Goal: Task Accomplishment & Management: Manage account settings

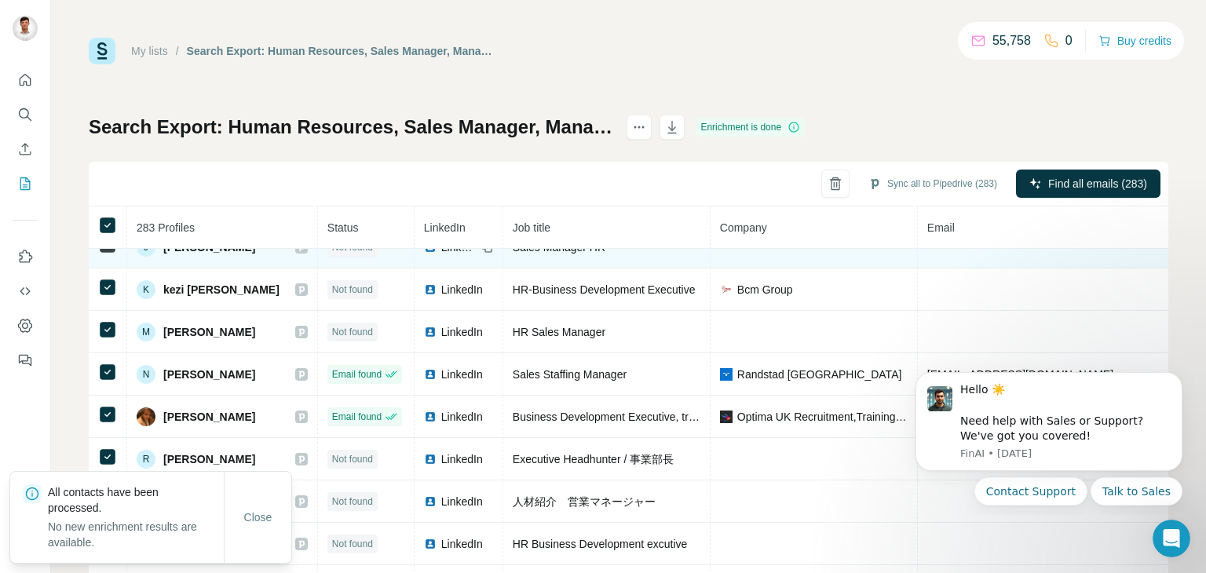
scroll to position [135, 0]
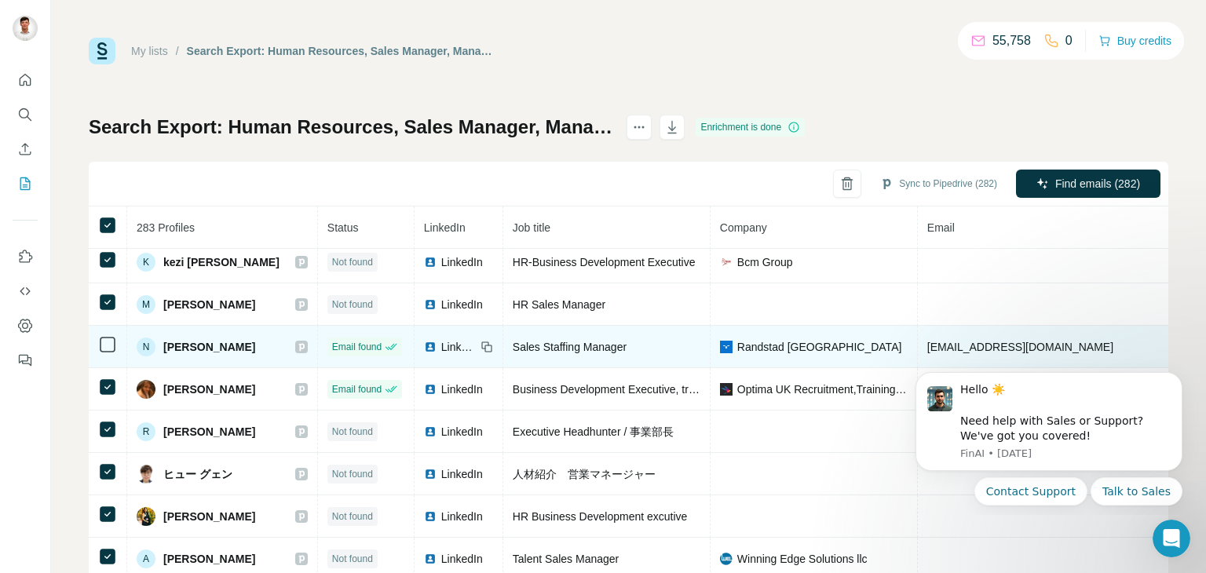
drag, startPoint x: 116, startPoint y: 338, endPoint x: 726, endPoint y: 340, distance: 609.5
click at [722, 341] on div "Randstad [GEOGRAPHIC_DATA]" at bounding box center [814, 347] width 188 height 16
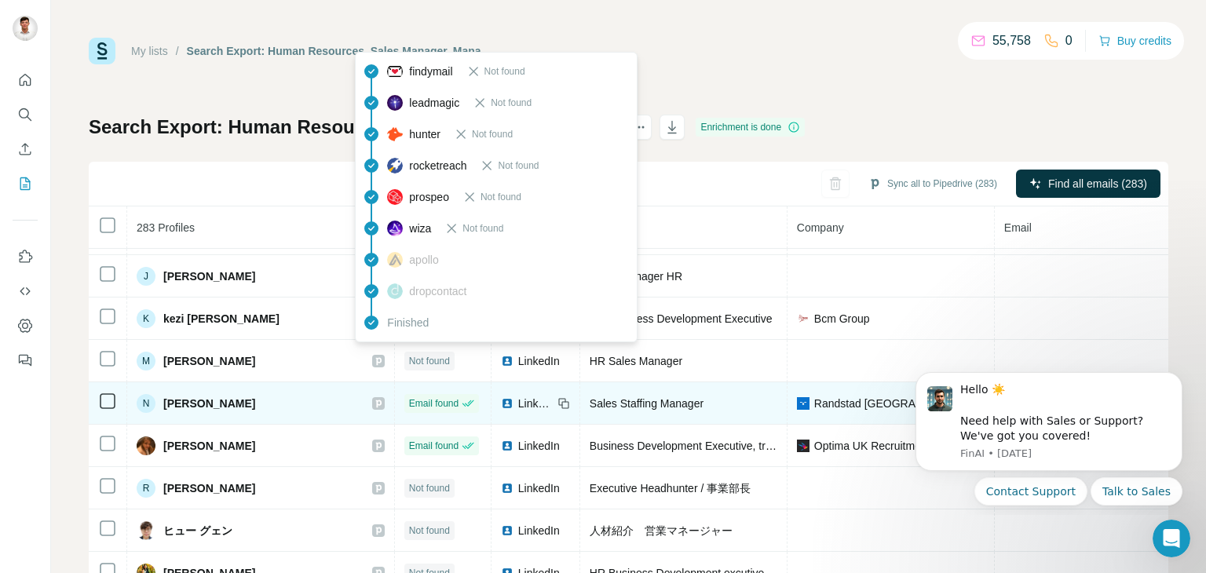
scroll to position [157, 0]
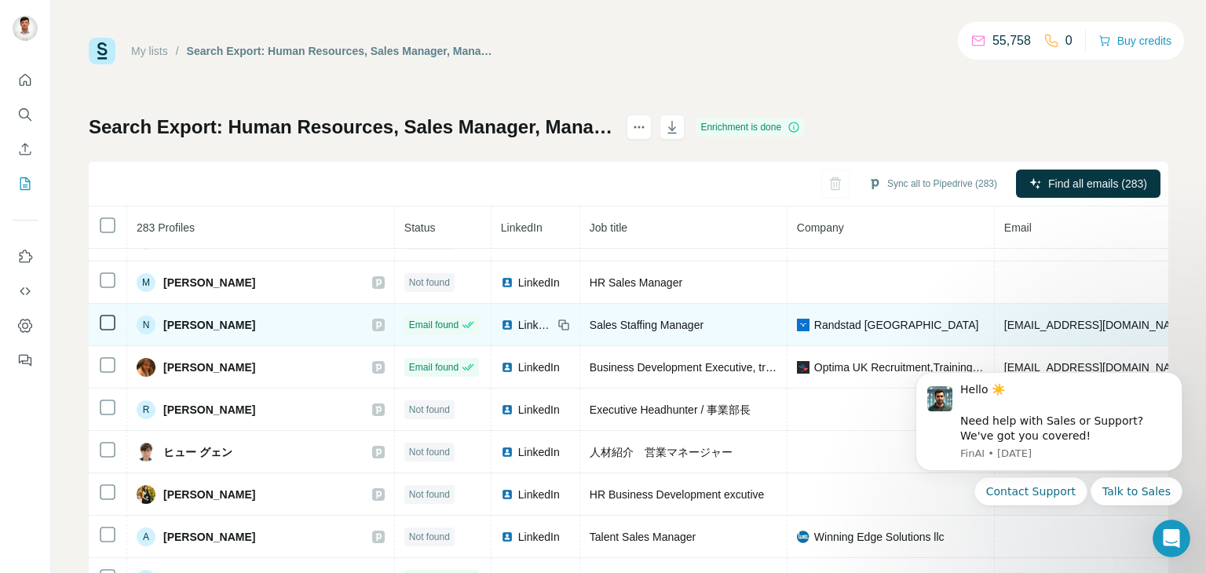
click at [98, 318] on icon at bounding box center [107, 322] width 19 height 19
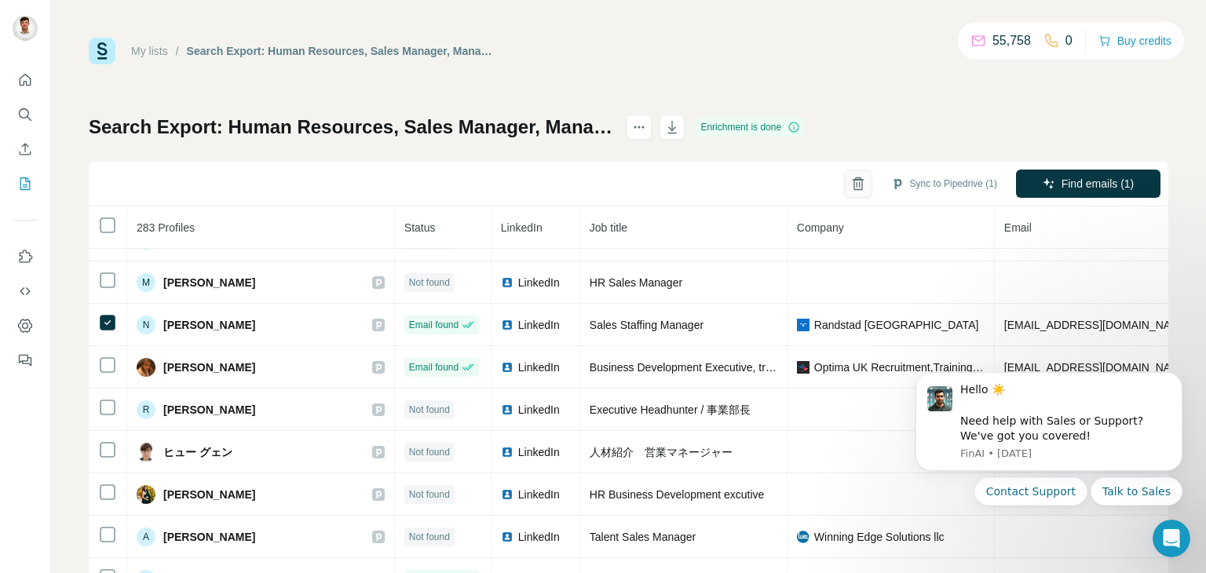
click at [851, 185] on button "button" at bounding box center [858, 184] width 28 height 28
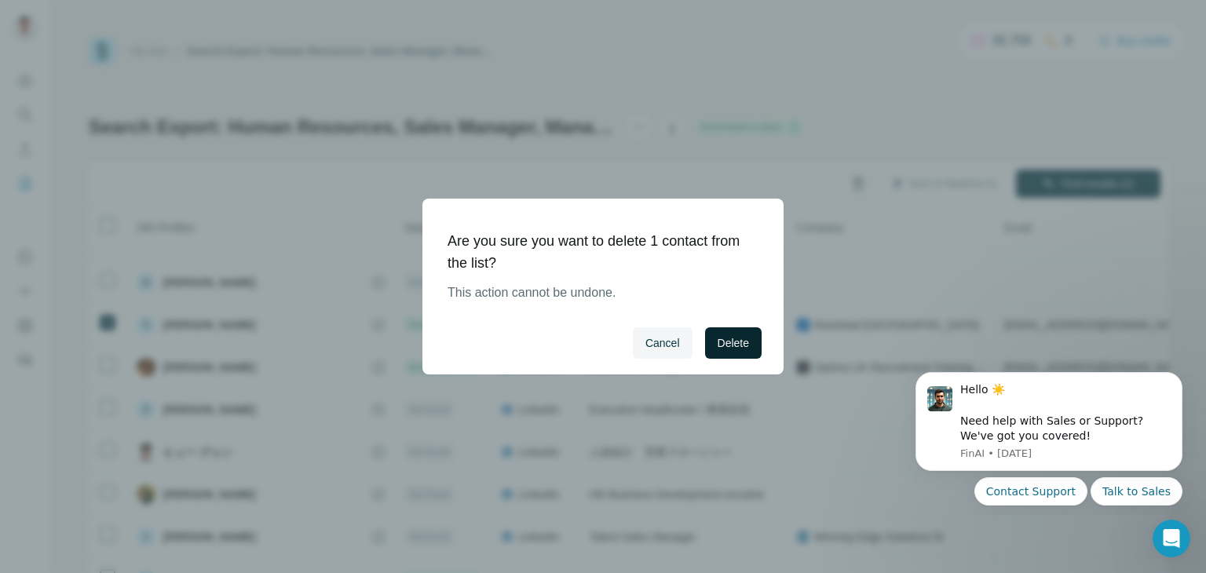
click at [722, 358] on button "Delete" at bounding box center [733, 343] width 57 height 31
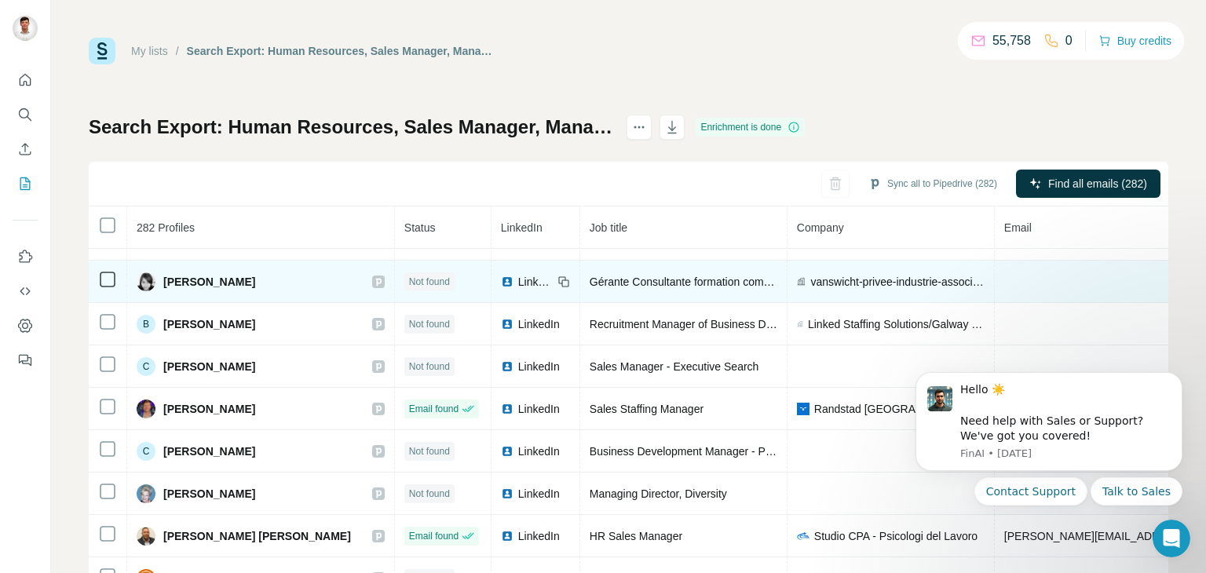
scroll to position [628, 0]
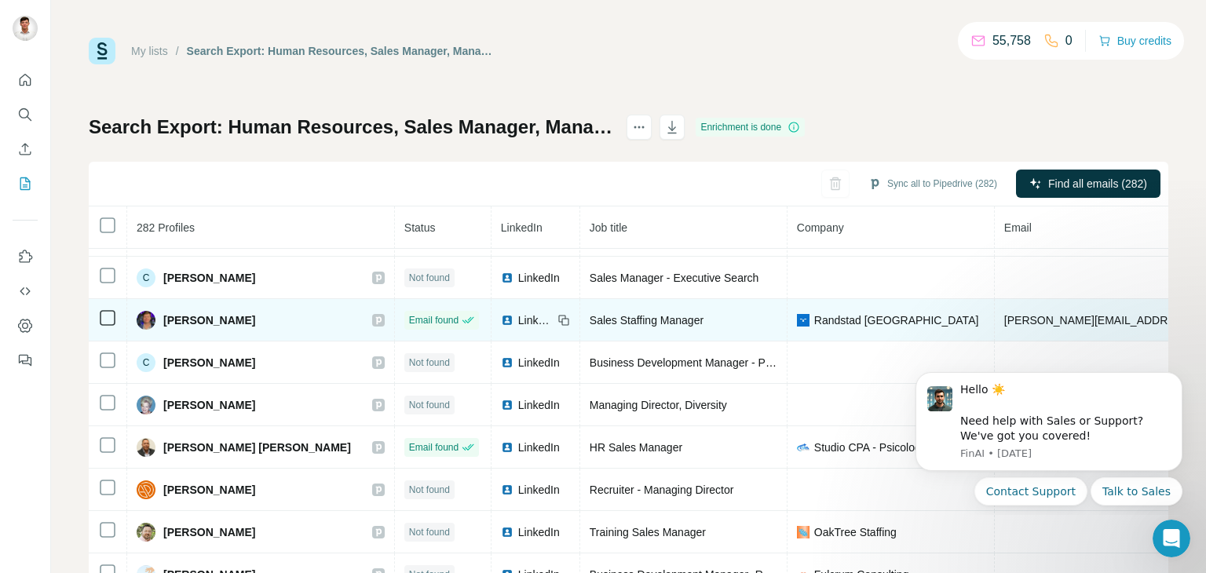
click at [108, 323] on td at bounding box center [108, 320] width 38 height 42
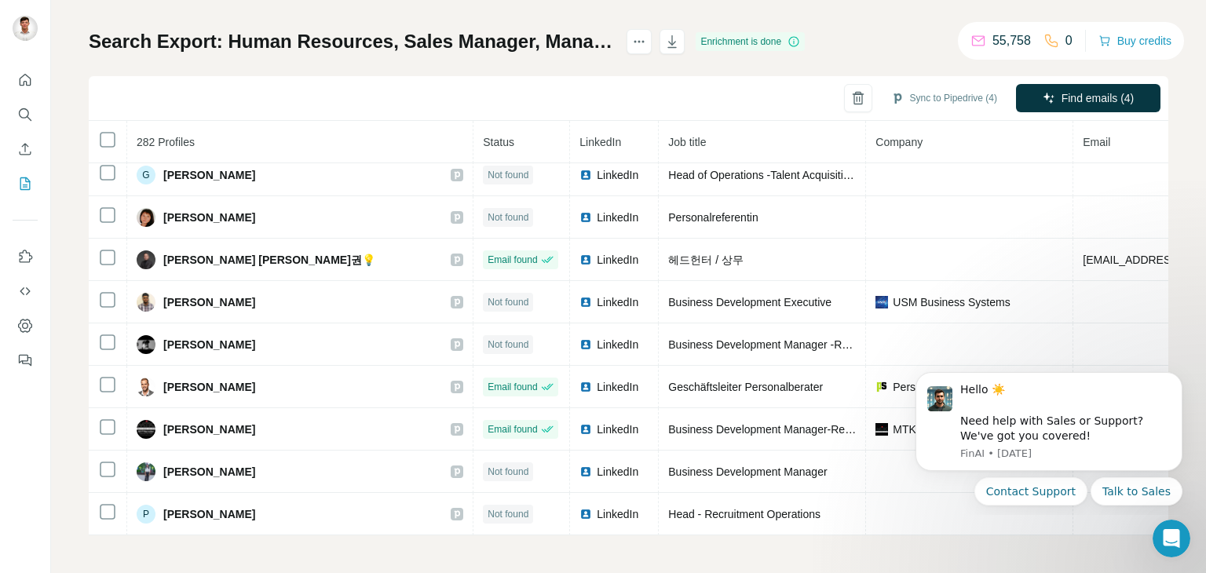
scroll to position [2337, 0]
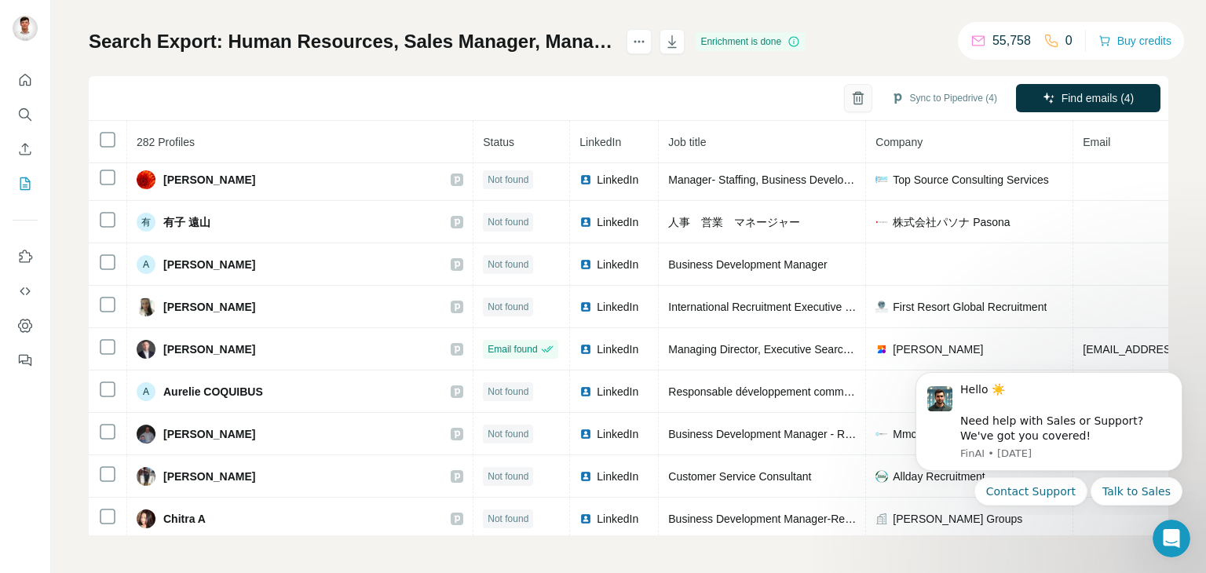
click at [851, 101] on icon "button" at bounding box center [859, 98] width 16 height 16
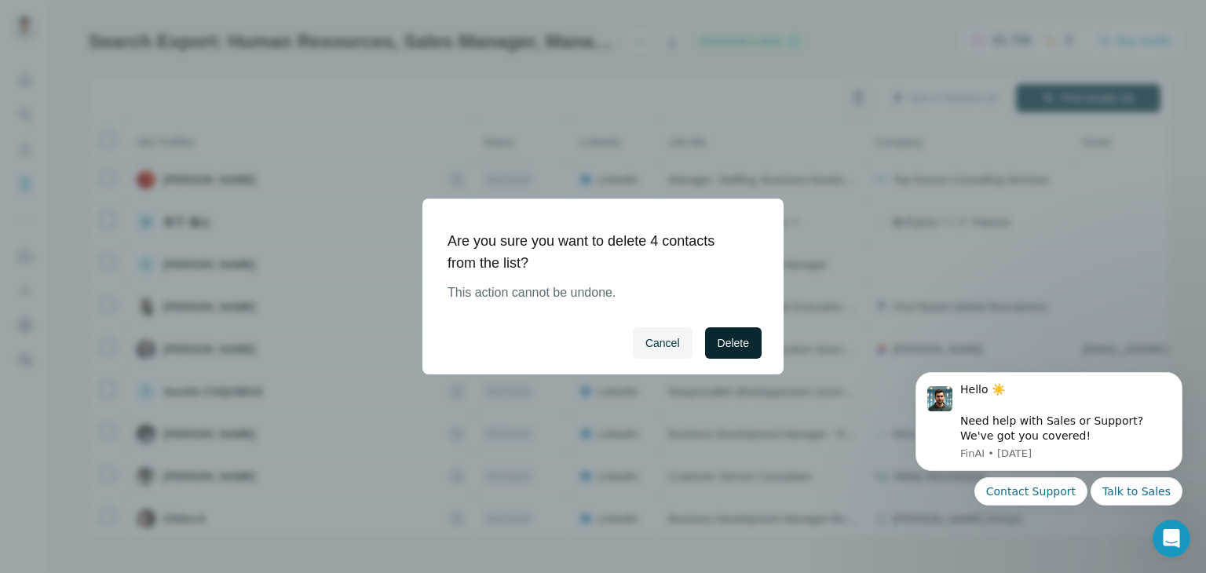
click at [738, 336] on span "Delete" at bounding box center [733, 343] width 31 height 16
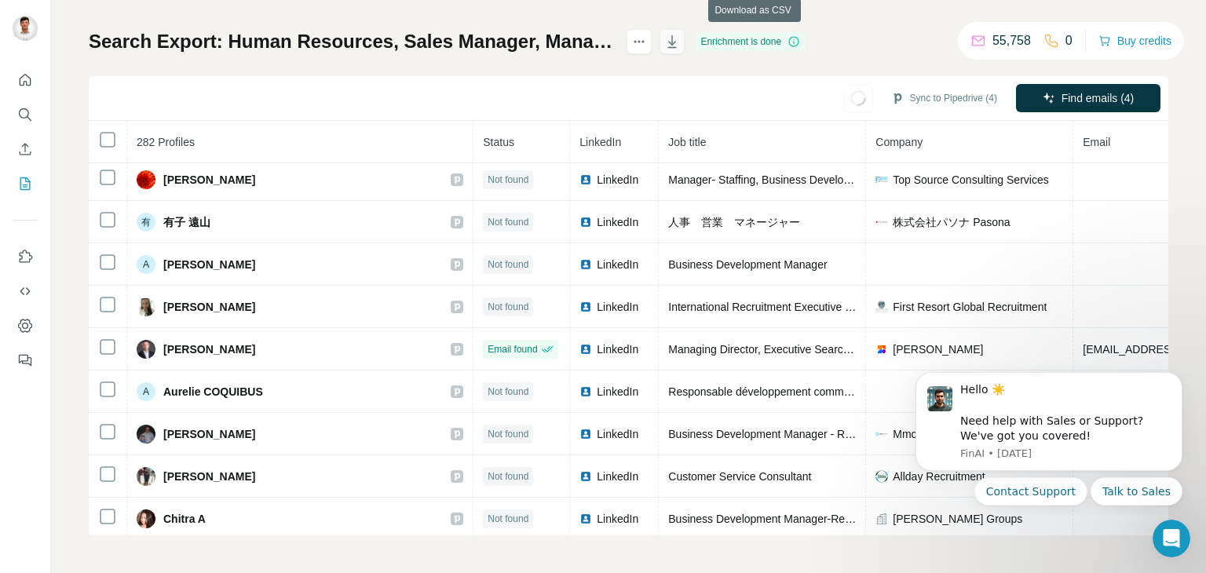
click at [680, 38] on icon "button" at bounding box center [672, 42] width 16 height 16
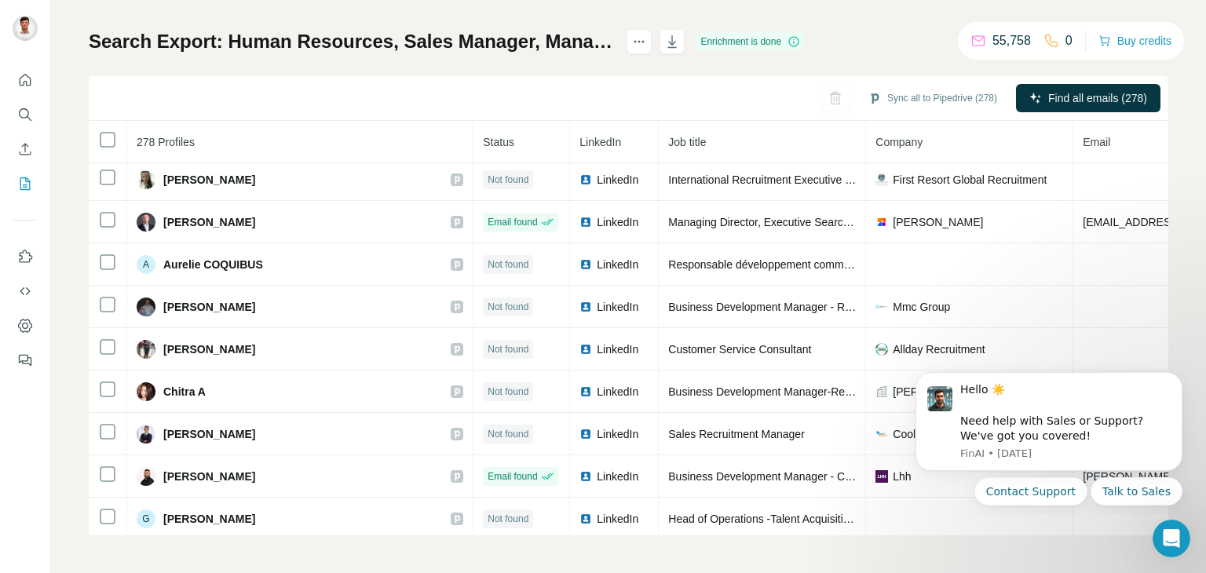
scroll to position [2211, 0]
